Goal: Navigation & Orientation: Find specific page/section

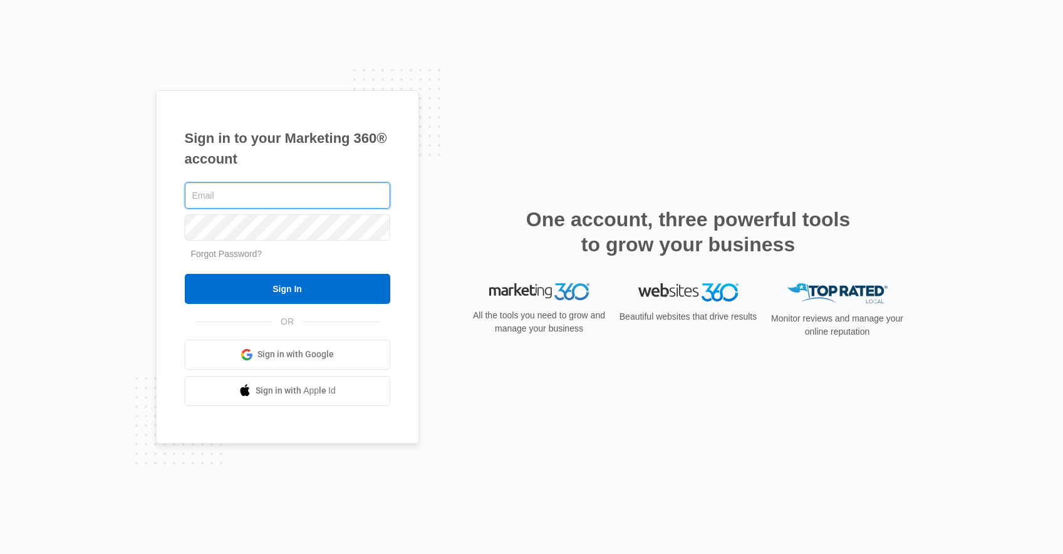
type input "[PERSON_NAME][EMAIL_ADDRESS][PERSON_NAME][DOMAIN_NAME]"
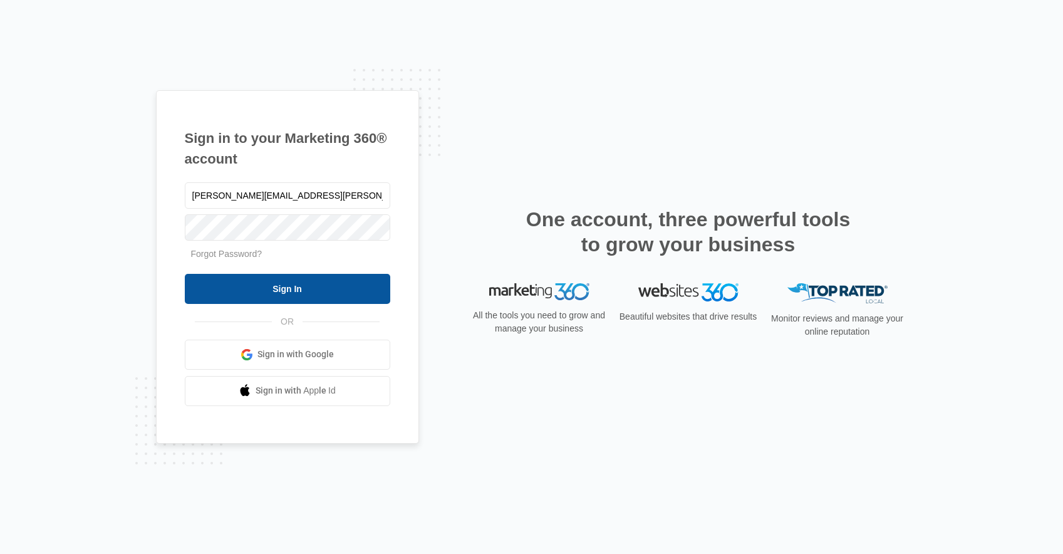
click at [357, 294] on input "Sign In" at bounding box center [287, 289] width 205 height 30
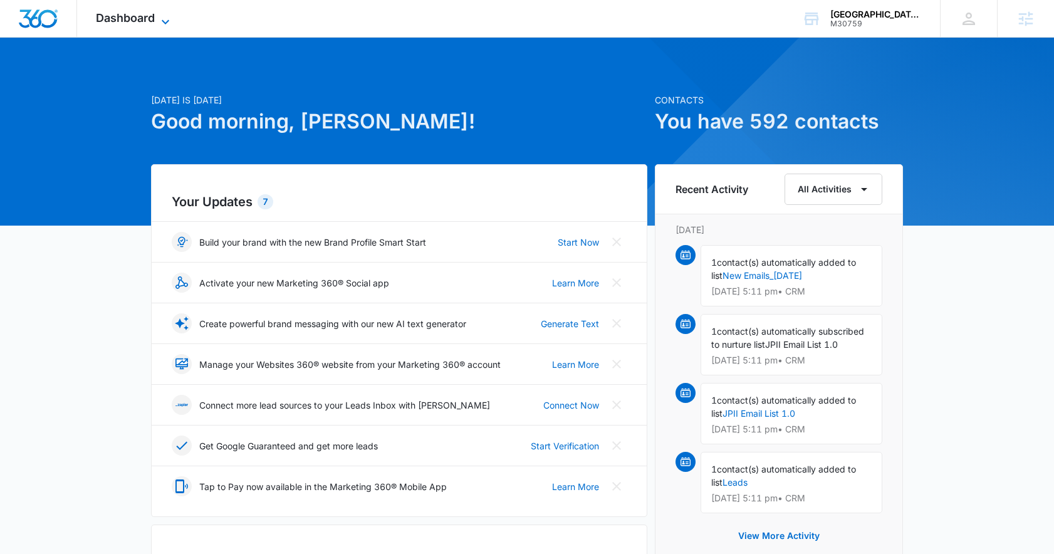
click at [163, 22] on icon at bounding box center [166, 21] width 8 height 4
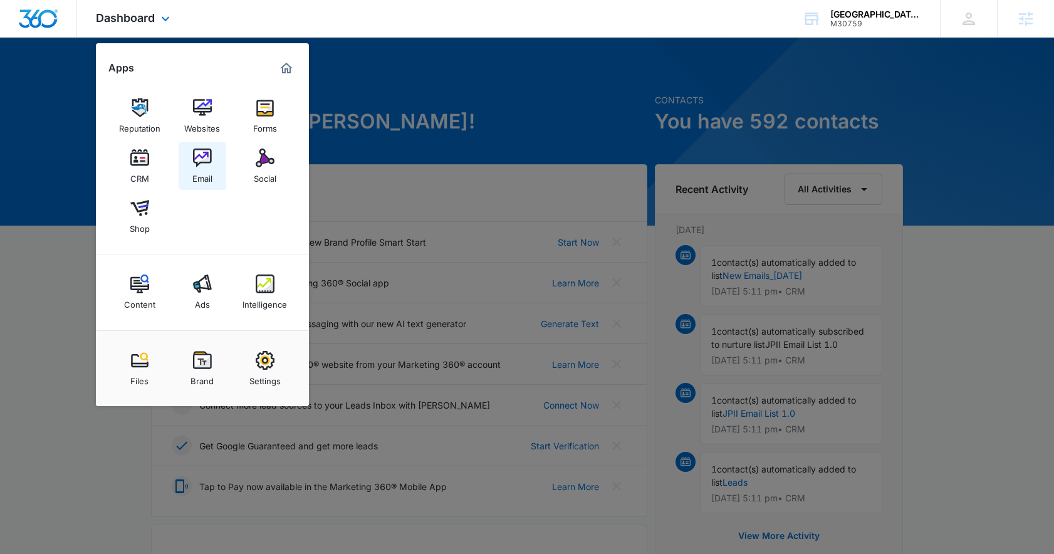
click at [202, 163] on img at bounding box center [202, 157] width 19 height 19
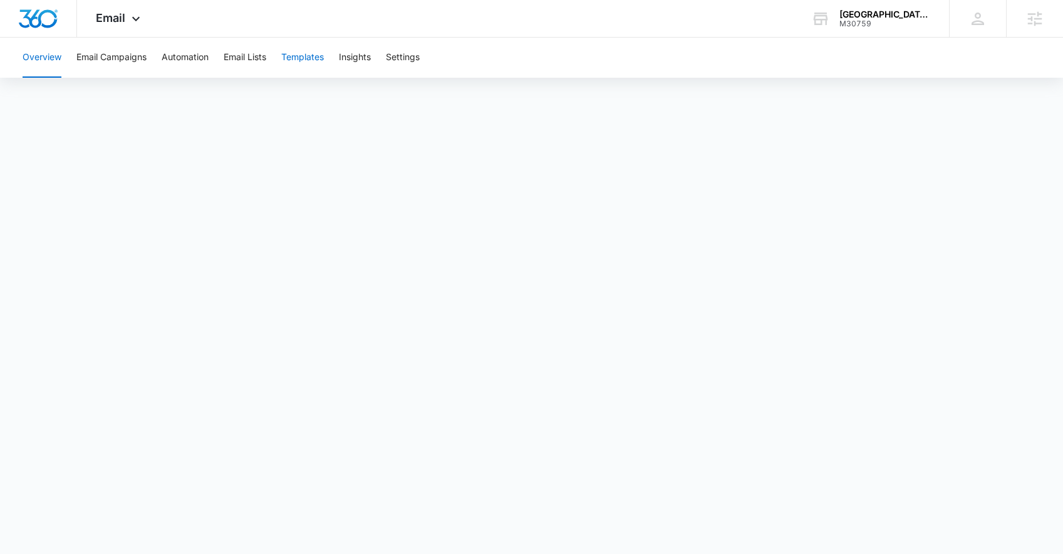
click at [314, 54] on button "Templates" at bounding box center [302, 58] width 43 height 40
click at [124, 61] on button "Email Campaigns" at bounding box center [111, 58] width 70 height 40
click at [108, 59] on button "Email Campaigns" at bounding box center [111, 58] width 70 height 40
click at [176, 61] on button "Automation" at bounding box center [185, 58] width 47 height 40
click at [133, 58] on button "Email Campaigns" at bounding box center [111, 58] width 70 height 40
